Goal: Task Accomplishment & Management: Manage account settings

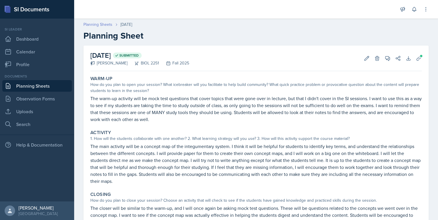
click at [96, 22] on link "Planning Sheets" at bounding box center [98, 24] width 29 height 6
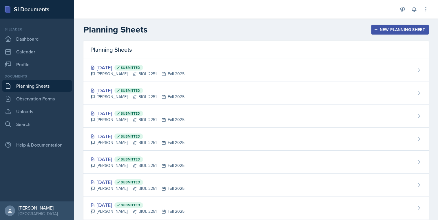
click at [385, 27] on div "New Planning Sheet" at bounding box center [401, 29] width 50 height 5
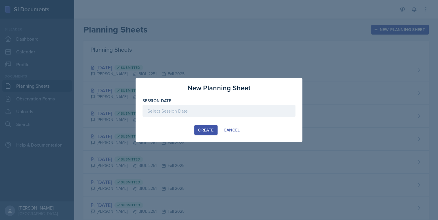
click at [216, 113] on div at bounding box center [219, 111] width 153 height 12
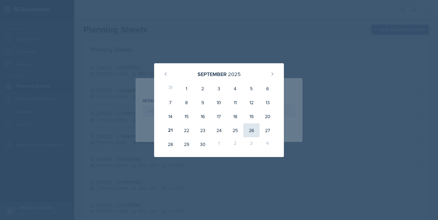
click at [253, 133] on div "26" at bounding box center [252, 130] width 16 height 14
type input "September 26th, 2025"
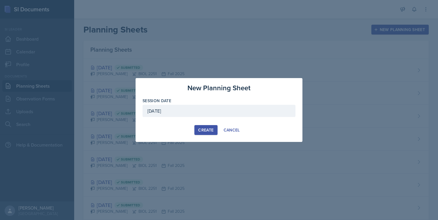
click at [211, 129] on div "Create" at bounding box center [205, 130] width 15 height 5
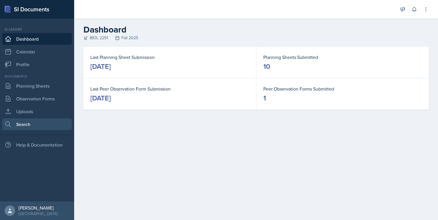
click at [31, 122] on link "Search" at bounding box center [37, 124] width 70 height 12
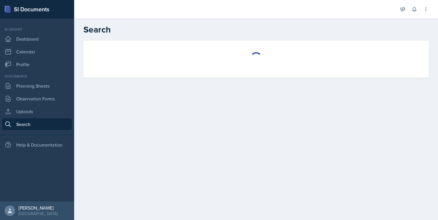
select select "all"
select select "1"
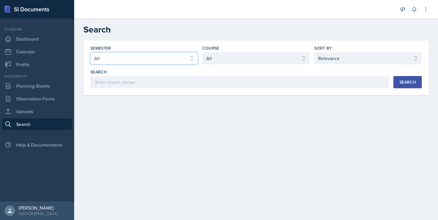
click at [129, 59] on select "Select semester All Fall 2025 Summer 2025 Spring 2025 Fall 2024 Summer 2024 Spr…" at bounding box center [144, 58] width 108 height 12
select select "2bed604d-1099-4043-b1bc-2365e8740244"
click at [90, 52] on select "Select semester All Fall 2025 Summer 2025 Spring 2025 Fall 2024 Summer 2024 Spr…" at bounding box center [144, 58] width 108 height 12
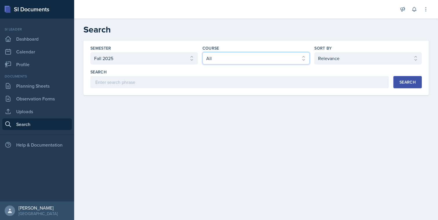
click at [220, 63] on select "Select course All ACCT 2101 ACCT 2102 ACCT 4050 ANTH 1102 ANTH 3301 ARCH 1000 A…" at bounding box center [257, 58] width 108 height 12
select select "7af7e509-a96f-40a7-91fb-963a61fbbc4a"
click at [203, 52] on select "Select course All ACCT 2101 ACCT 2102 ACCT 4050 ANTH 1102 ANTH 3301 ARCH 1000 A…" at bounding box center [257, 58] width 108 height 12
click at [402, 86] on button "Search" at bounding box center [408, 82] width 28 height 12
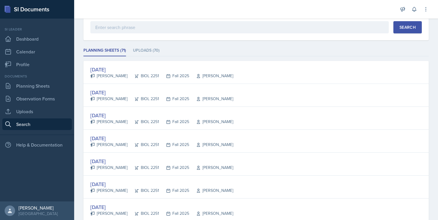
scroll to position [55, 0]
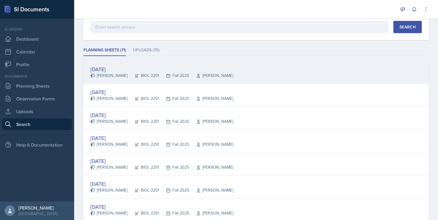
click at [309, 76] on div "[DATE] [PERSON_NAME] BIOL 2251 Fall 2025 Muna Elhassey" at bounding box center [257, 72] width 346 height 23
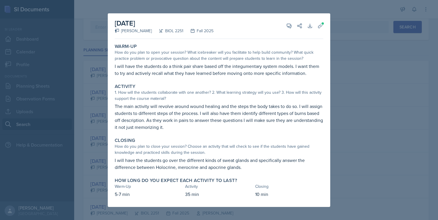
click at [335, 71] on div at bounding box center [219, 110] width 438 height 220
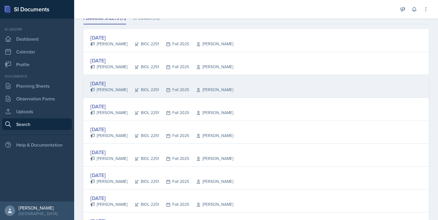
scroll to position [88, 0]
click at [296, 87] on div "[DATE] [PERSON_NAME] BIOL 2251 Fall 2025 [PERSON_NAME]" at bounding box center [257, 85] width 346 height 23
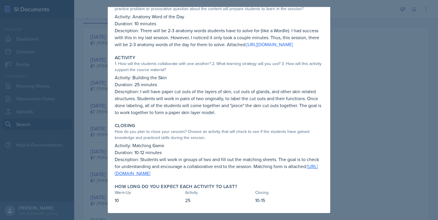
scroll to position [57, 0]
click at [345, 113] on div at bounding box center [219, 110] width 438 height 220
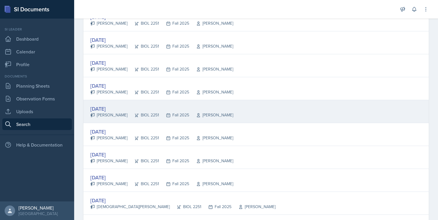
scroll to position [108, 0]
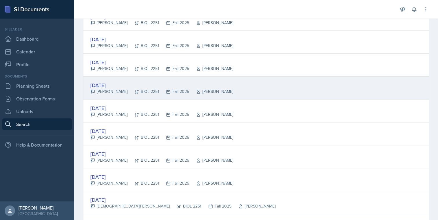
click at [309, 95] on div "[DATE] [PERSON_NAME] BIOL 2251 Fall 2025 [PERSON_NAME]" at bounding box center [257, 88] width 346 height 23
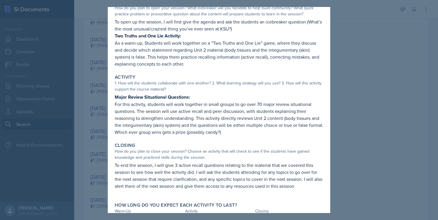
scroll to position [56, 0]
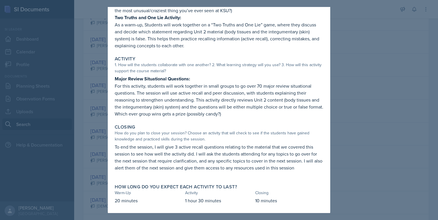
click at [365, 110] on div at bounding box center [219, 110] width 438 height 220
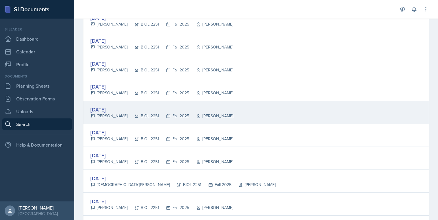
scroll to position [129, 0]
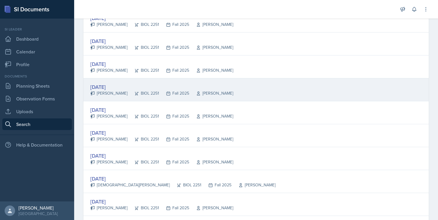
click at [293, 89] on div "[DATE] [PERSON_NAME] BIOL 2251 Fall 2025 [PERSON_NAME]" at bounding box center [257, 89] width 346 height 23
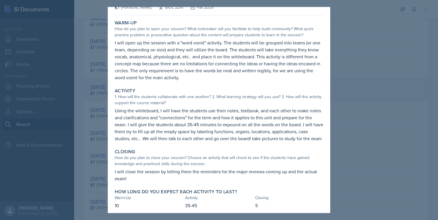
scroll to position [22, 0]
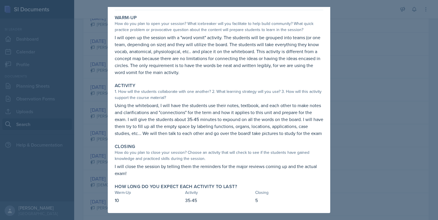
click at [339, 107] on div at bounding box center [219, 110] width 438 height 220
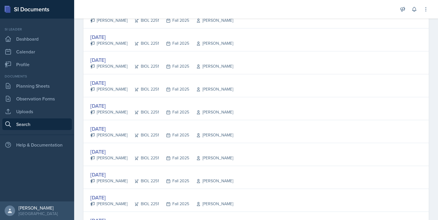
scroll to position [371, 0]
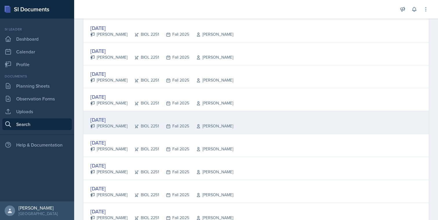
click at [320, 115] on div "[DATE] [PERSON_NAME] BIOL 2251 Fall 2025 Vennece [PERSON_NAME]" at bounding box center [257, 122] width 346 height 23
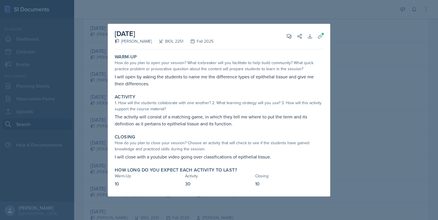
click at [333, 111] on div at bounding box center [219, 110] width 438 height 220
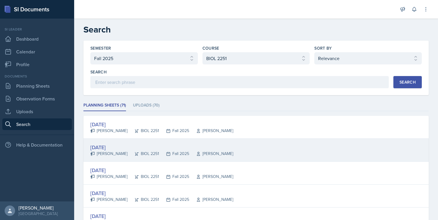
click at [271, 149] on div "[DATE] [PERSON_NAME] BIOL 2251 Fall 2025 [PERSON_NAME]" at bounding box center [257, 150] width 346 height 23
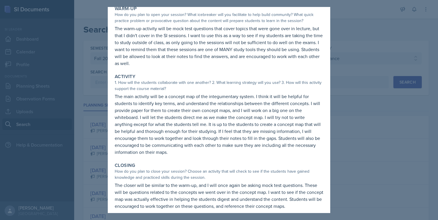
scroll to position [64, 0]
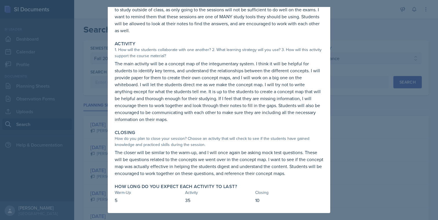
click at [359, 133] on div at bounding box center [219, 110] width 438 height 220
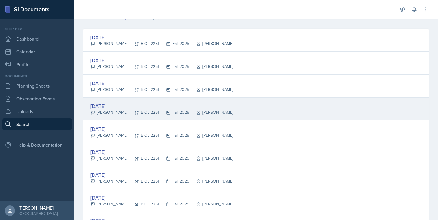
scroll to position [89, 0]
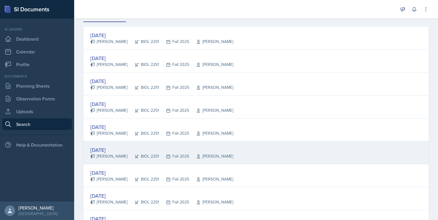
click at [166, 148] on div "[DATE]" at bounding box center [161, 150] width 143 height 8
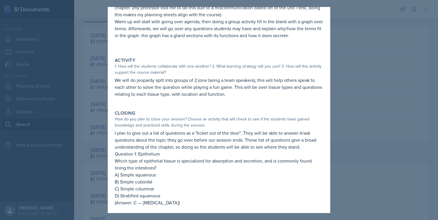
scroll to position [67, 0]
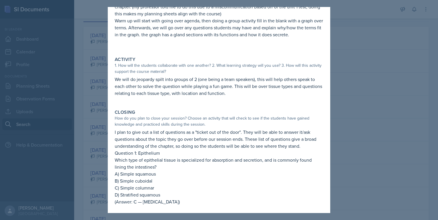
click at [79, 160] on div at bounding box center [219, 110] width 438 height 220
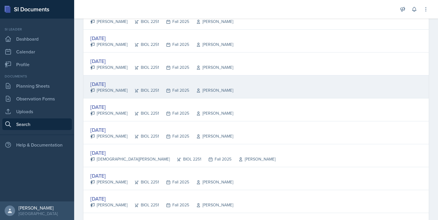
scroll to position [0, 0]
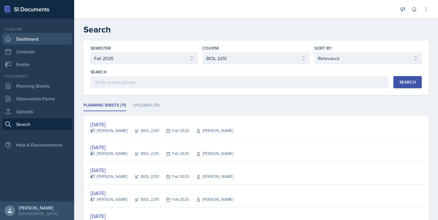
click at [43, 39] on link "Dashboard" at bounding box center [37, 39] width 70 height 12
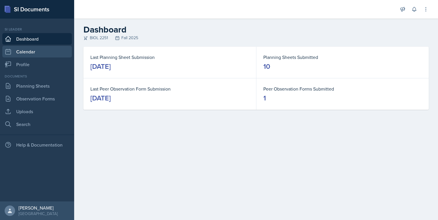
click at [51, 51] on link "Calendar" at bounding box center [37, 52] width 70 height 12
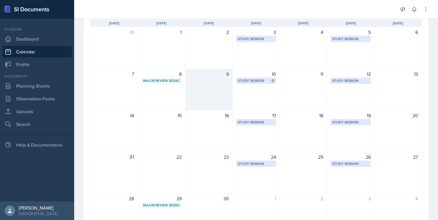
scroll to position [64, 0]
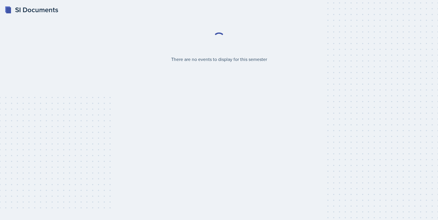
select select "2bed604d-1099-4043-b1bc-2365e8740244"
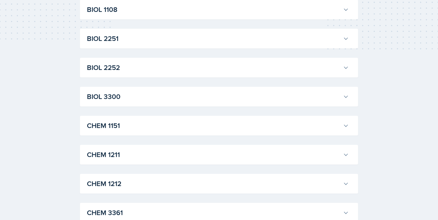
scroll to position [169, 0]
click at [191, 38] on h3 "BIOL 2251" at bounding box center [214, 38] width 254 height 10
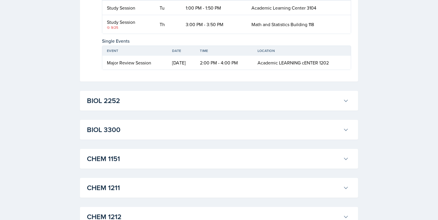
scroll to position [854, 0]
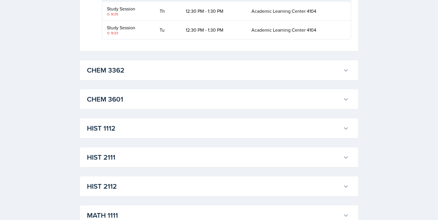
scroll to position [1454, 0]
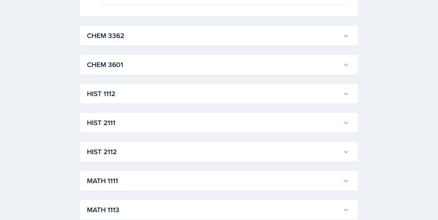
click at [242, 42] on button "CHEM 3362" at bounding box center [218, 35] width 264 height 13
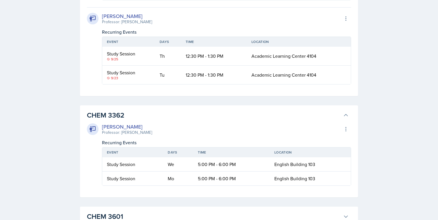
scroll to position [1407, 0]
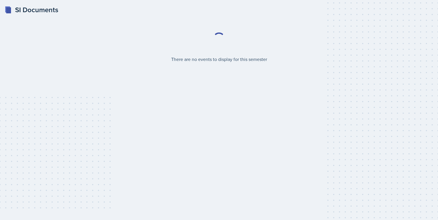
select select "2bed604d-1099-4043-b1bc-2365e8740244"
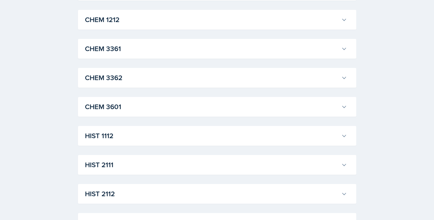
scroll to position [336, 0]
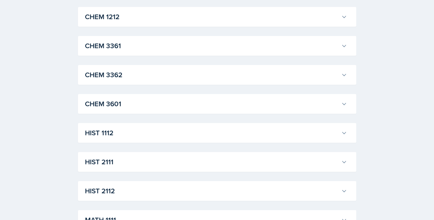
click at [192, 50] on h3 "CHEM 3361" at bounding box center [212, 46] width 254 height 10
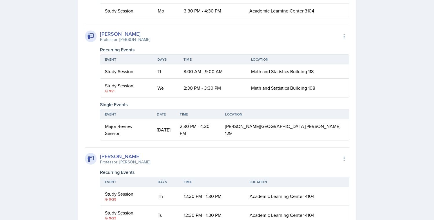
scroll to position [549, 0]
